Goal: Communication & Community: Answer question/provide support

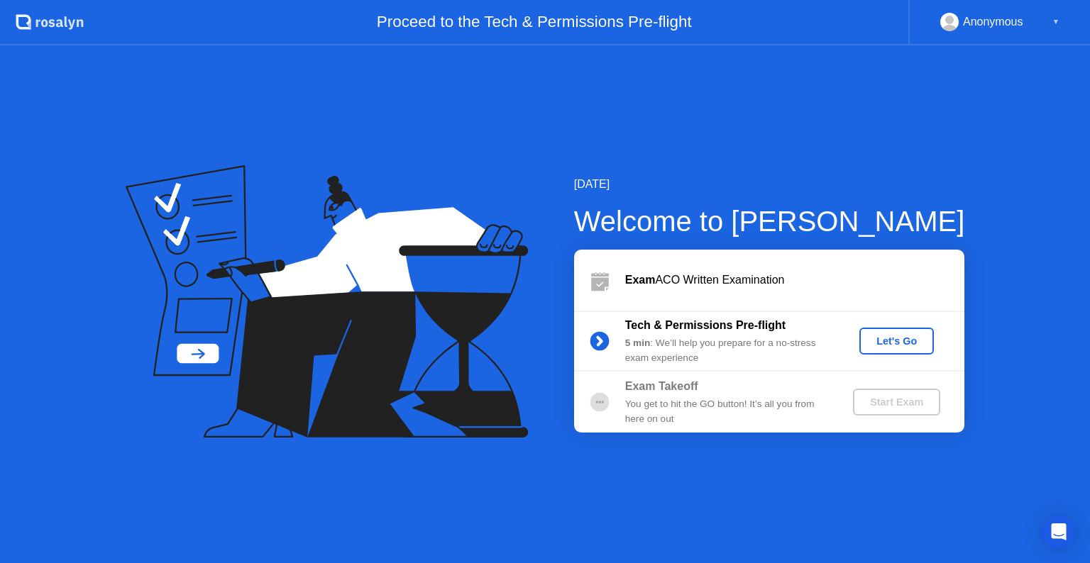
click at [599, 339] on icon at bounding box center [599, 342] width 4 height 8
click at [874, 346] on div "Let's Go" at bounding box center [896, 341] width 63 height 11
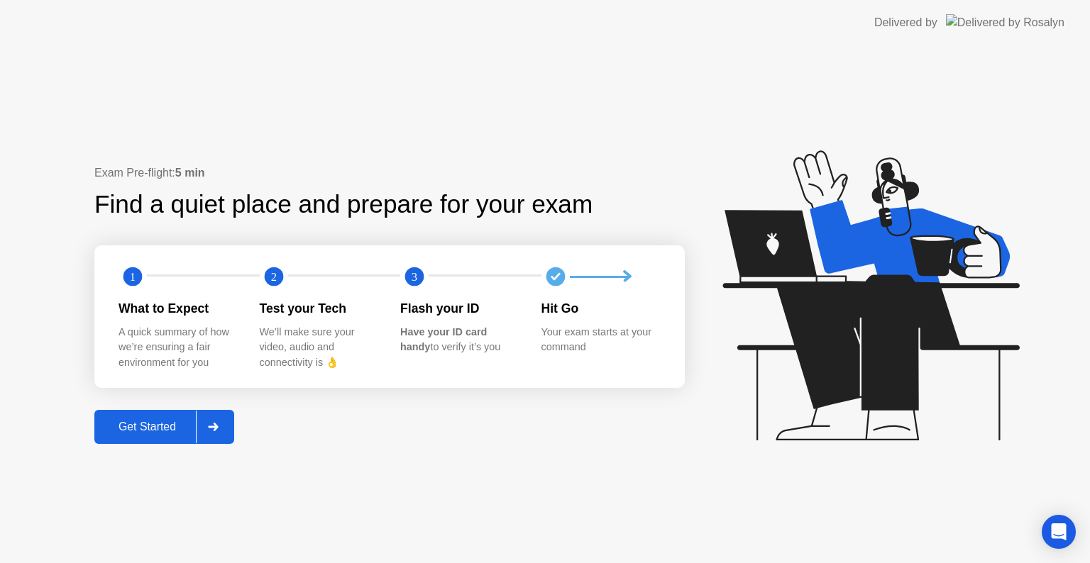
click at [213, 425] on icon at bounding box center [213, 427] width 11 height 9
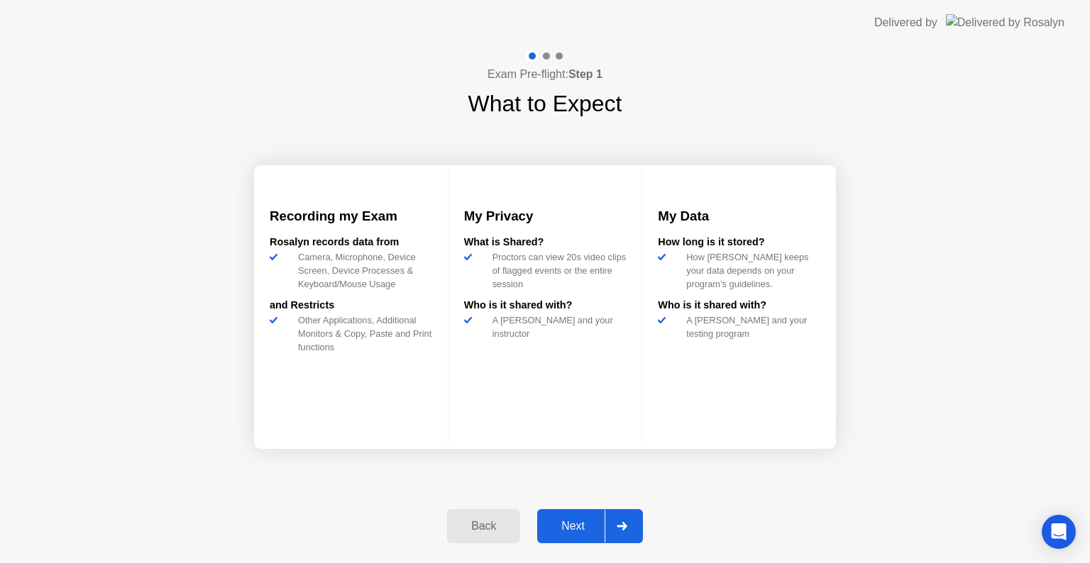
click at [641, 540] on button "Next" at bounding box center [590, 526] width 106 height 34
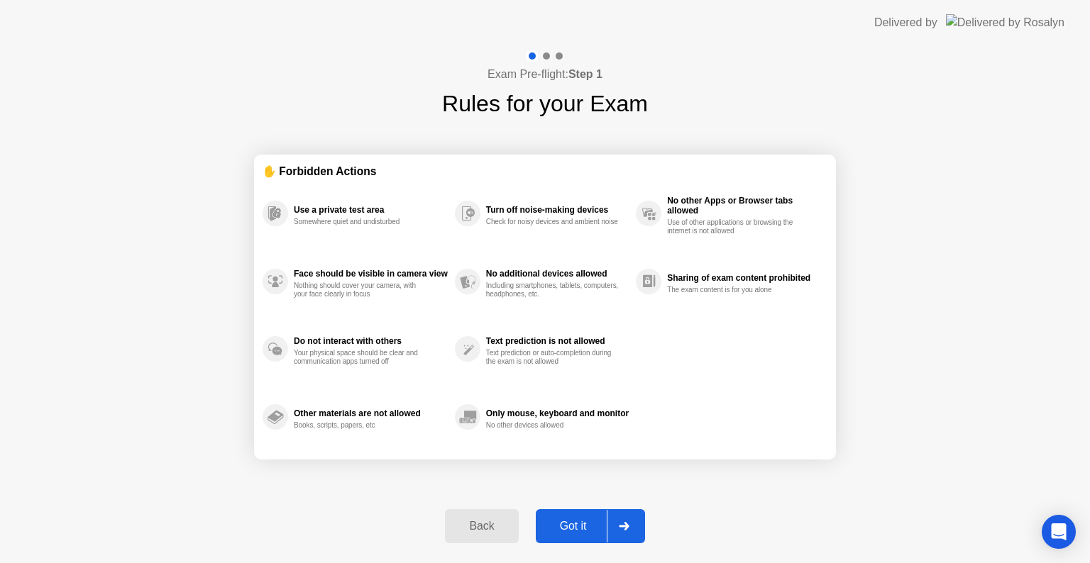
click at [622, 532] on div at bounding box center [624, 526] width 34 height 33
select select "**********"
select select "*******"
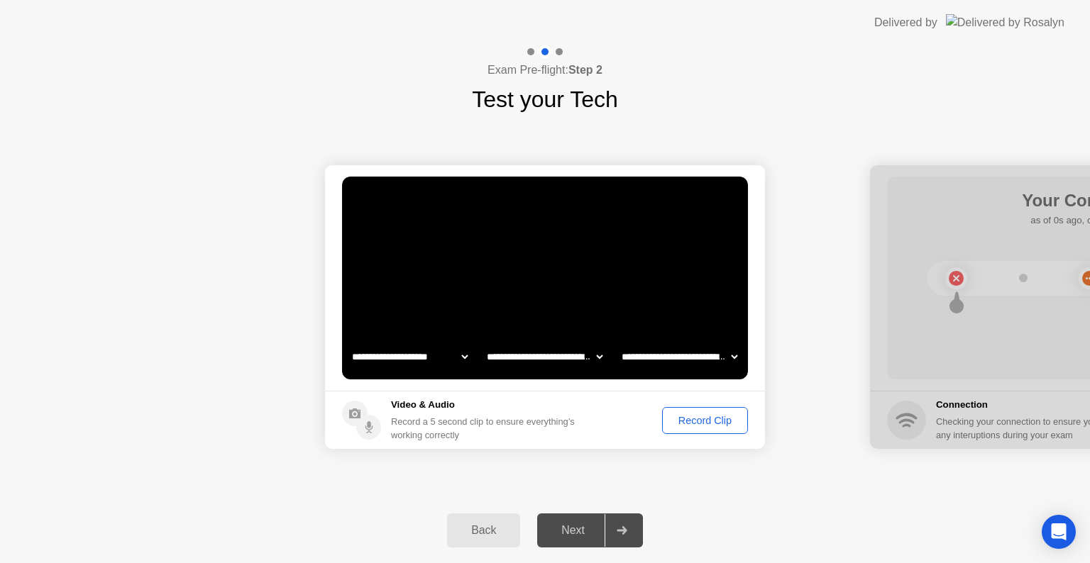
click at [694, 424] on div "Record Clip" at bounding box center [705, 420] width 76 height 11
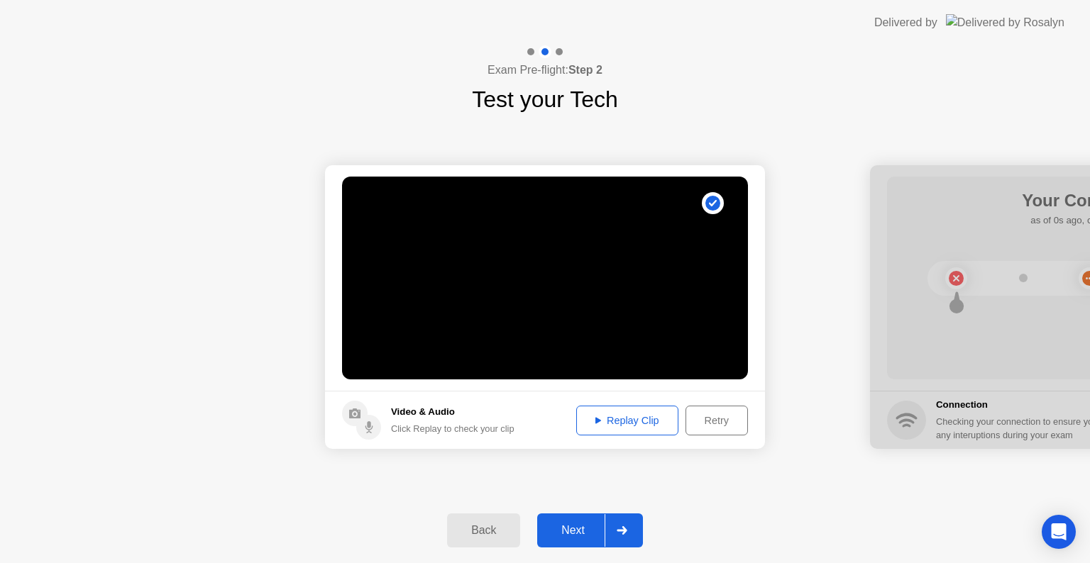
click at [629, 424] on div "Replay Clip" at bounding box center [627, 420] width 92 height 11
click at [626, 538] on div at bounding box center [621, 530] width 34 height 33
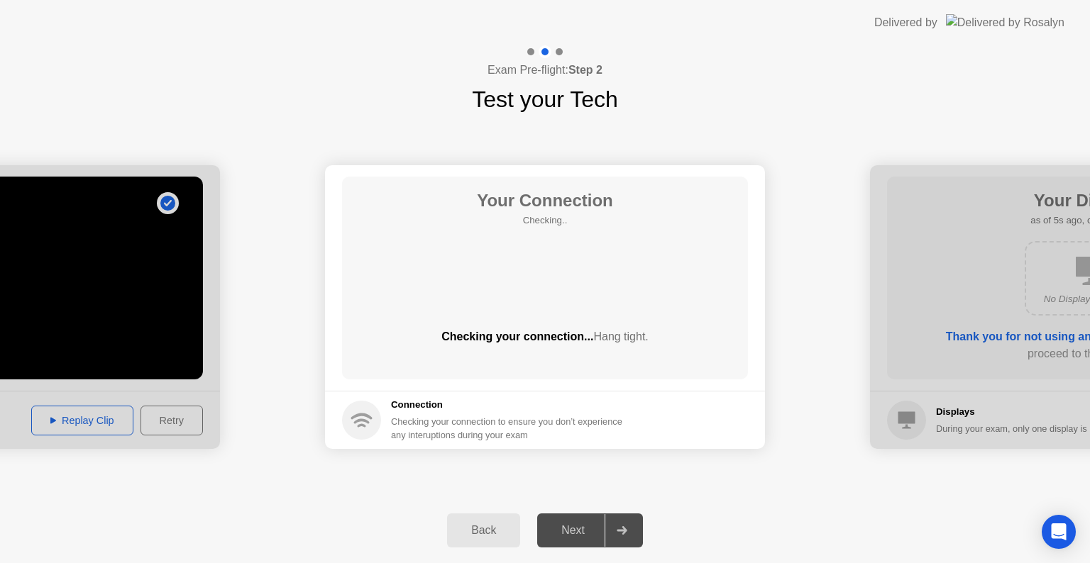
click at [610, 524] on div at bounding box center [621, 530] width 34 height 33
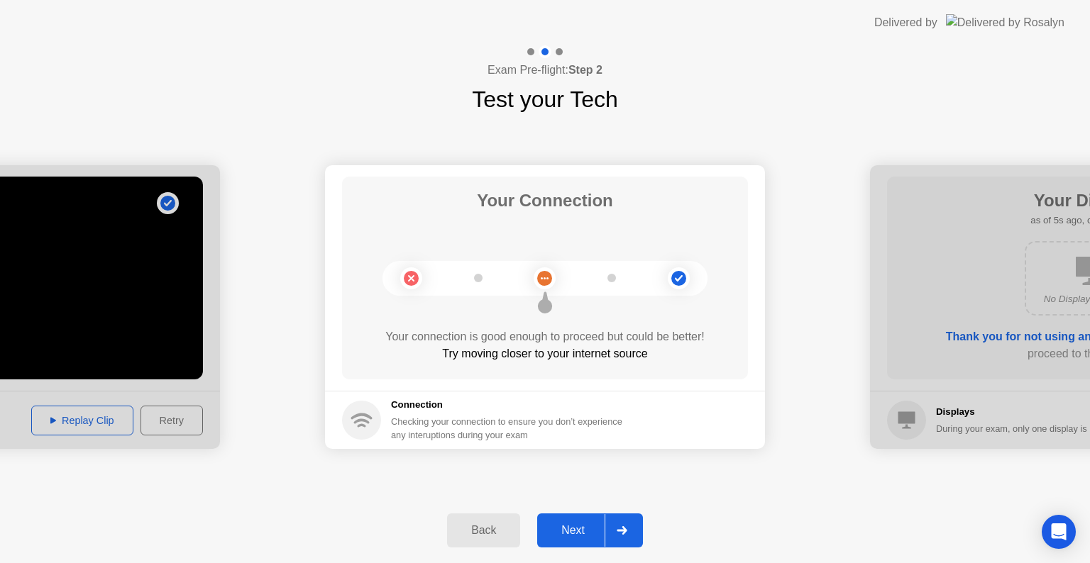
click at [429, 11] on header "Delivered by" at bounding box center [545, 22] width 1090 height 45
click at [579, 519] on button "Next" at bounding box center [590, 531] width 106 height 34
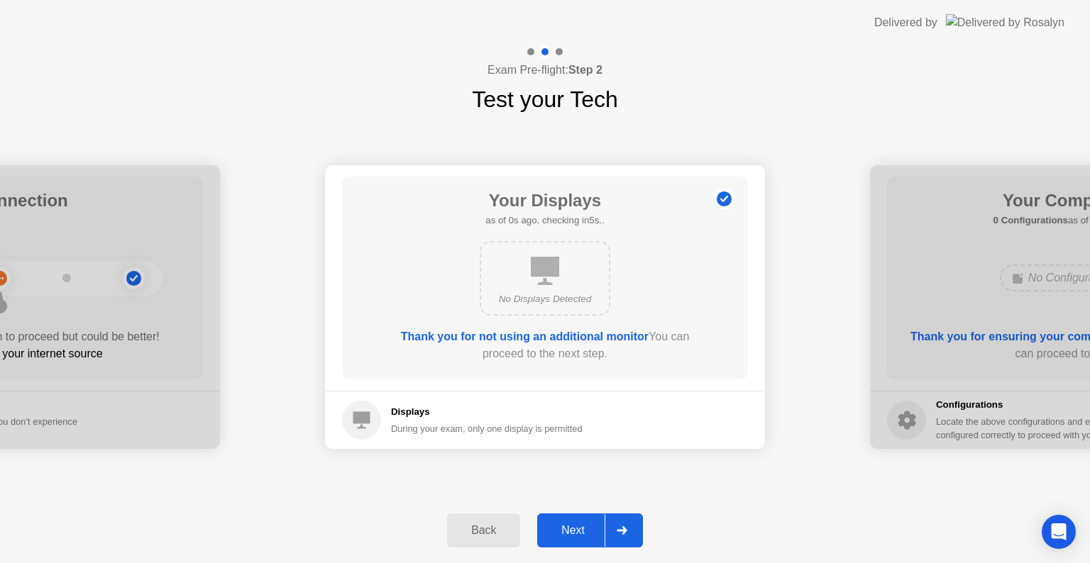
click at [579, 519] on button "Next" at bounding box center [590, 531] width 106 height 34
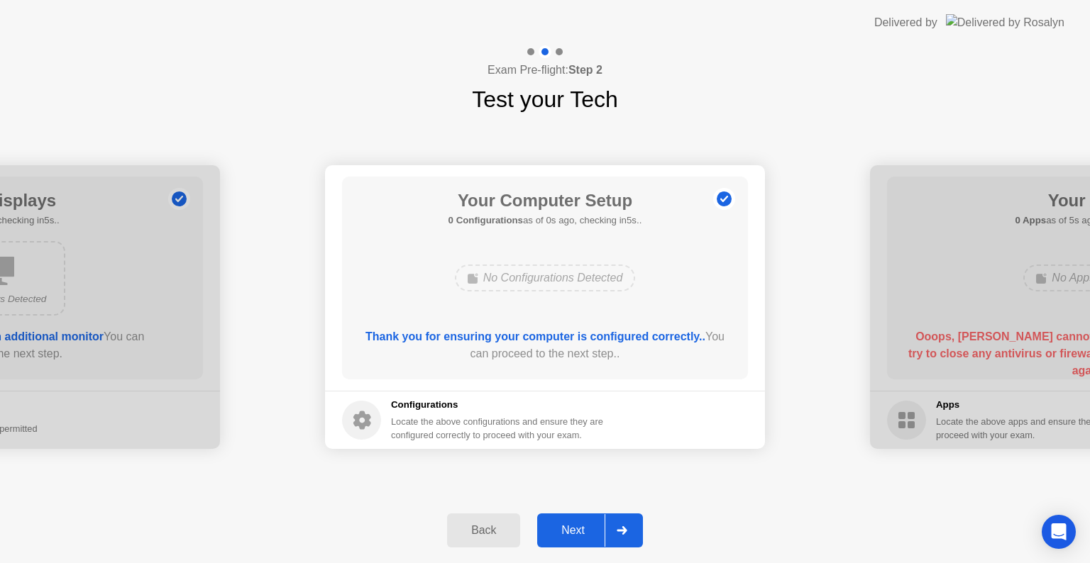
click at [579, 519] on button "Next" at bounding box center [590, 531] width 106 height 34
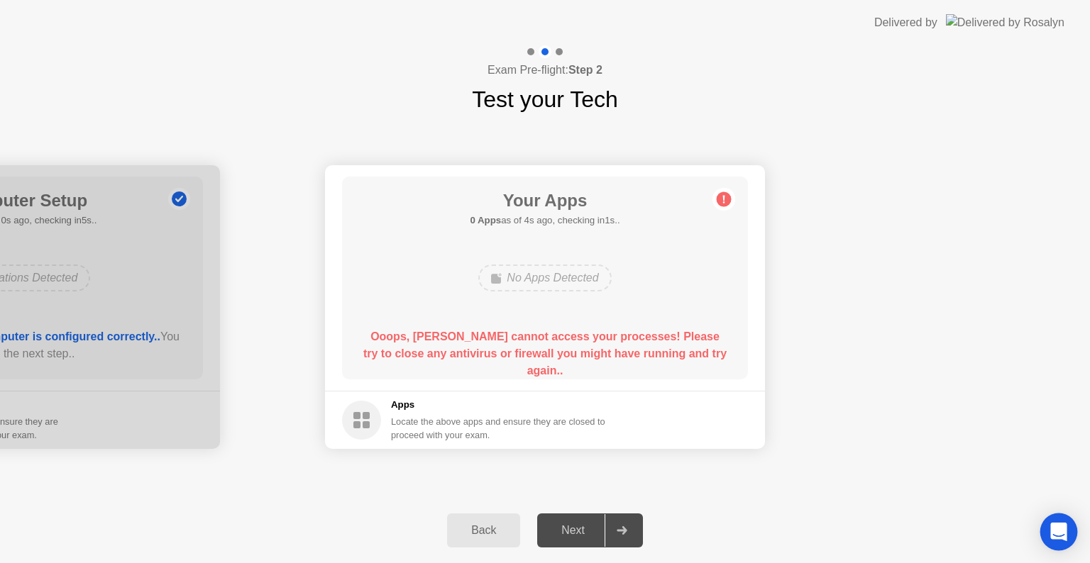
click at [1061, 529] on icon "Open Intercom Messenger" at bounding box center [1058, 532] width 16 height 18
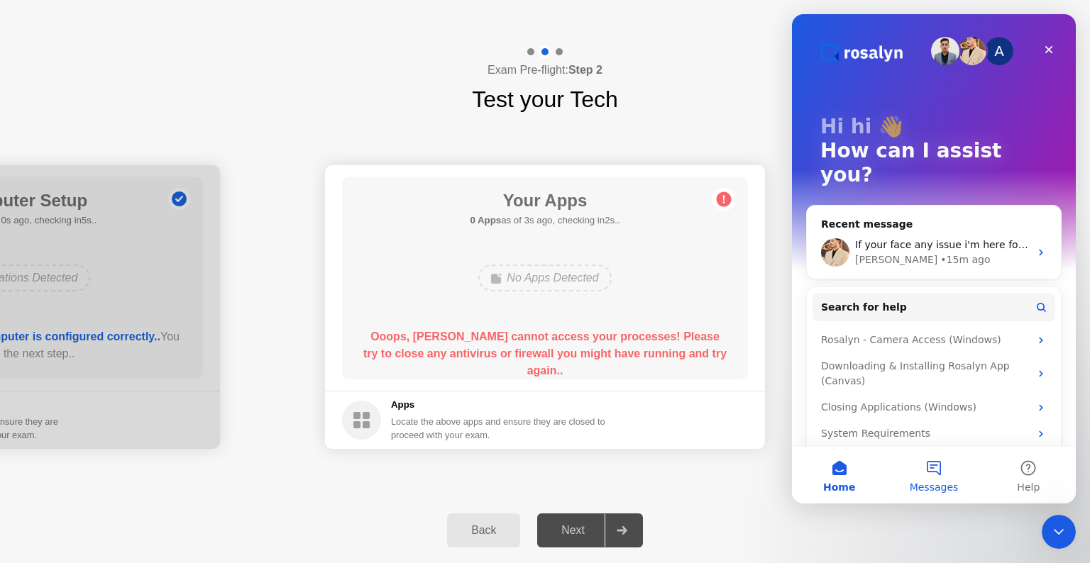
click at [937, 474] on button "Messages" at bounding box center [933, 475] width 94 height 57
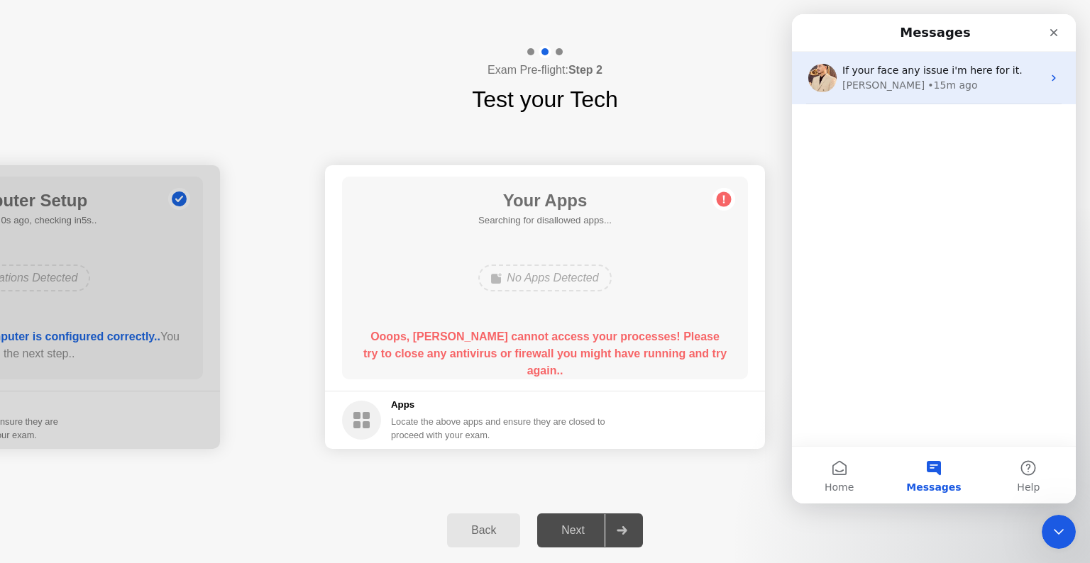
click at [957, 96] on div "If your face any issue i'm here for it. [PERSON_NAME] • 15m ago" at bounding box center [934, 78] width 284 height 53
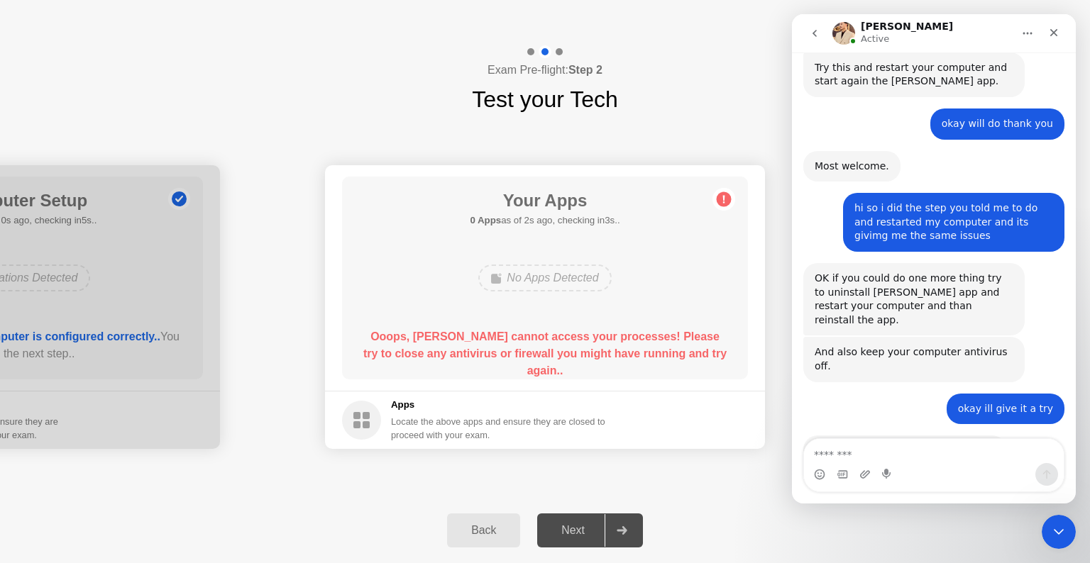
scroll to position [991, 0]
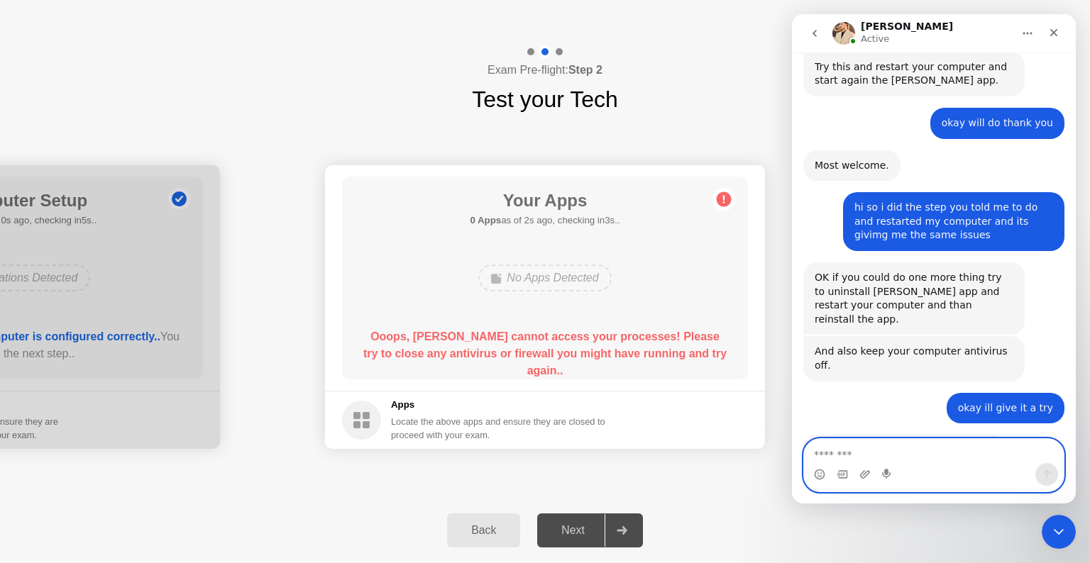
click at [917, 460] on textarea "Message…" at bounding box center [934, 451] width 260 height 24
type textarea "*"
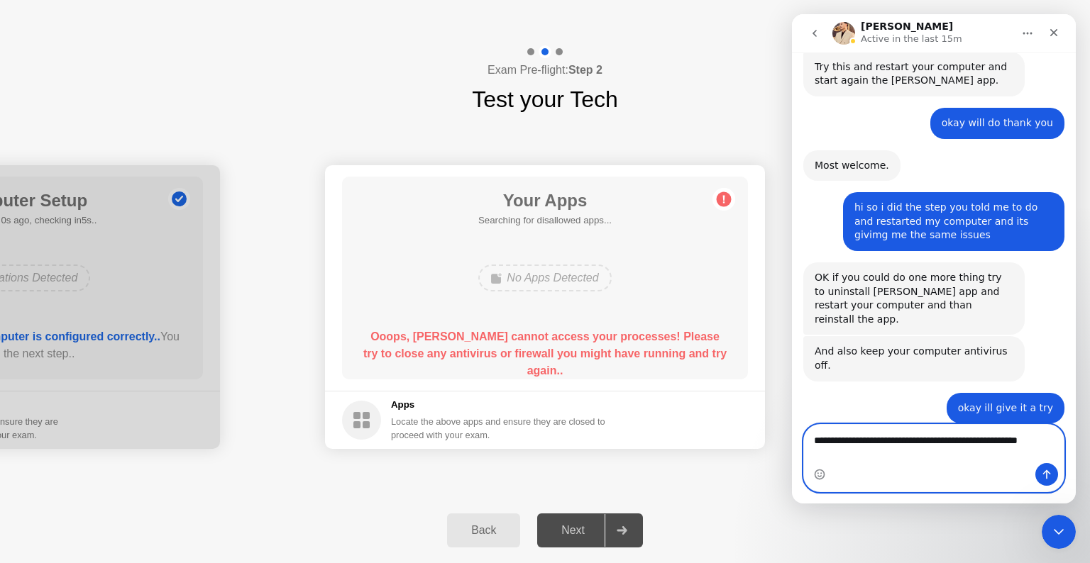
scroll to position [1005, 0]
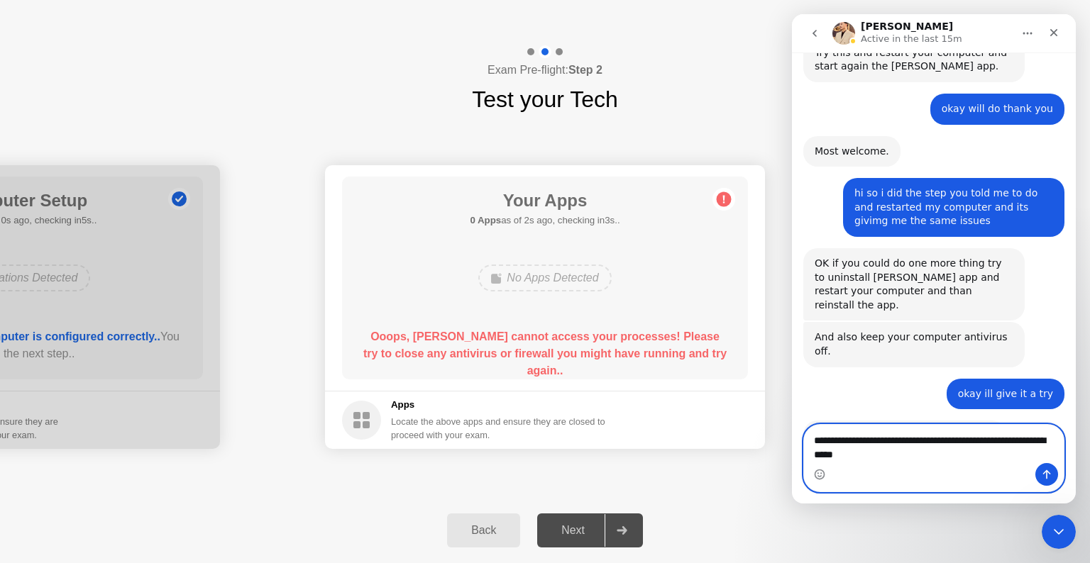
type textarea "**********"
click at [1039, 470] on button "Send a message…" at bounding box center [1046, 474] width 23 height 23
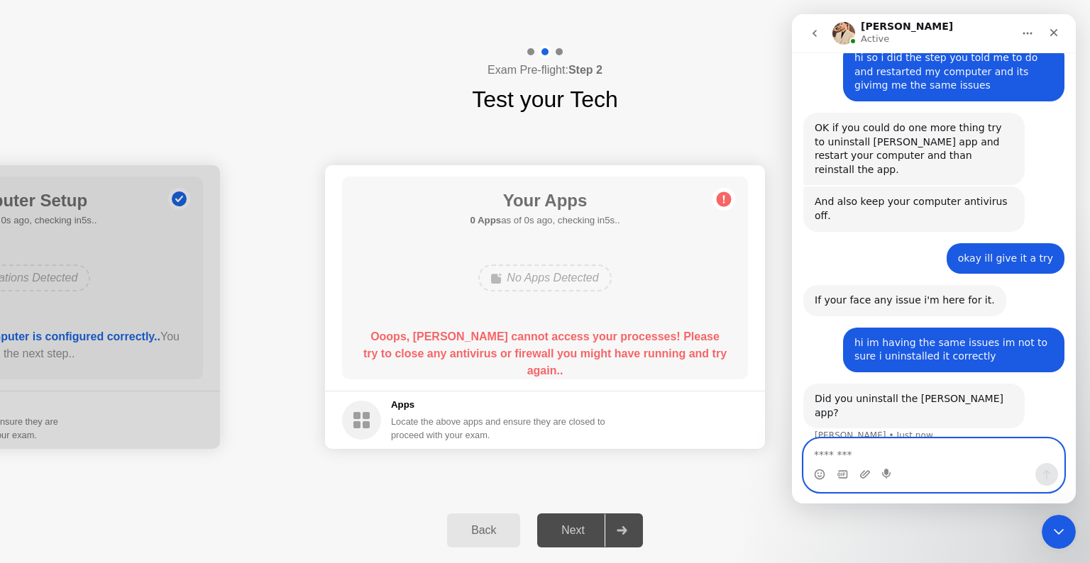
scroll to position [1144, 0]
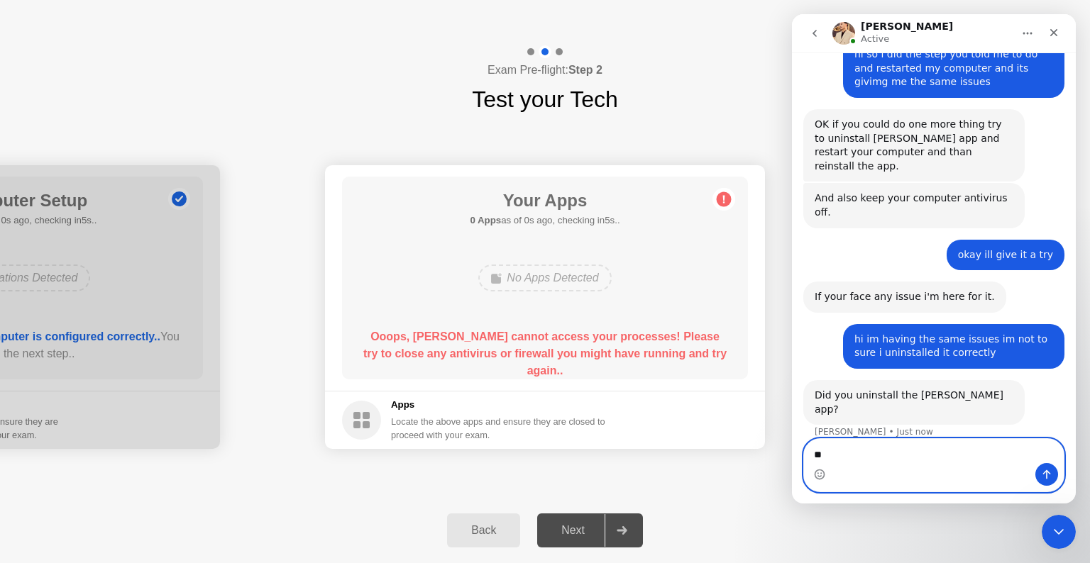
type textarea "*"
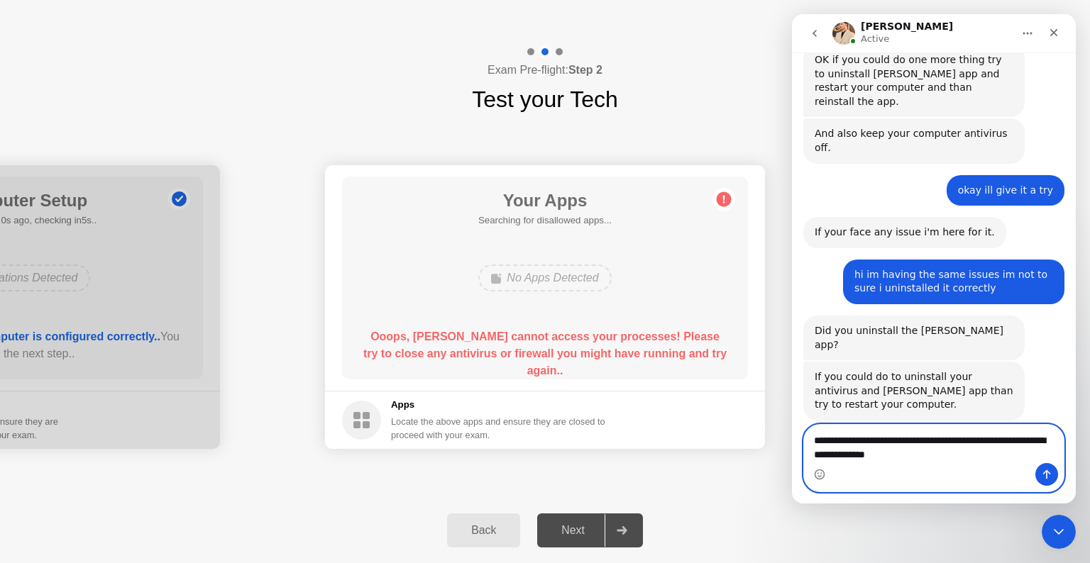
scroll to position [1219, 0]
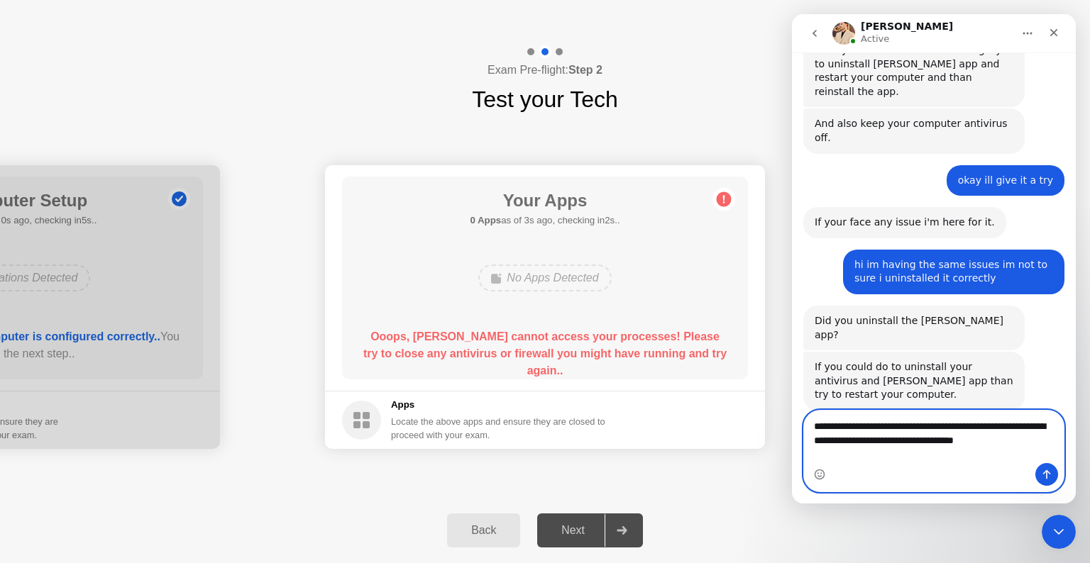
type textarea "**********"
click at [1051, 477] on icon "Send a message…" at bounding box center [1046, 474] width 11 height 11
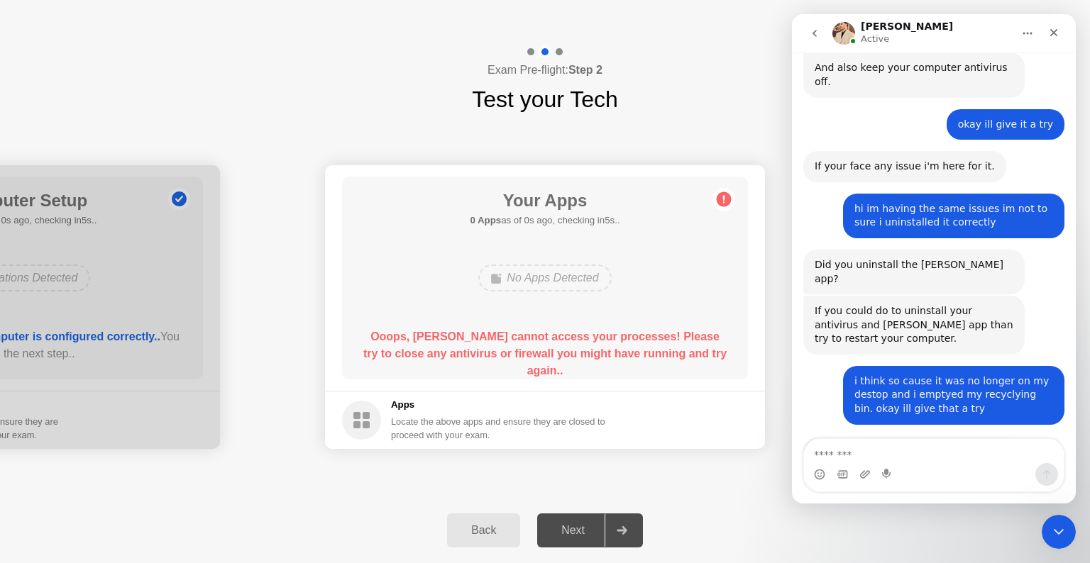
scroll to position [1291, 0]
